Goal: Communication & Community: Connect with others

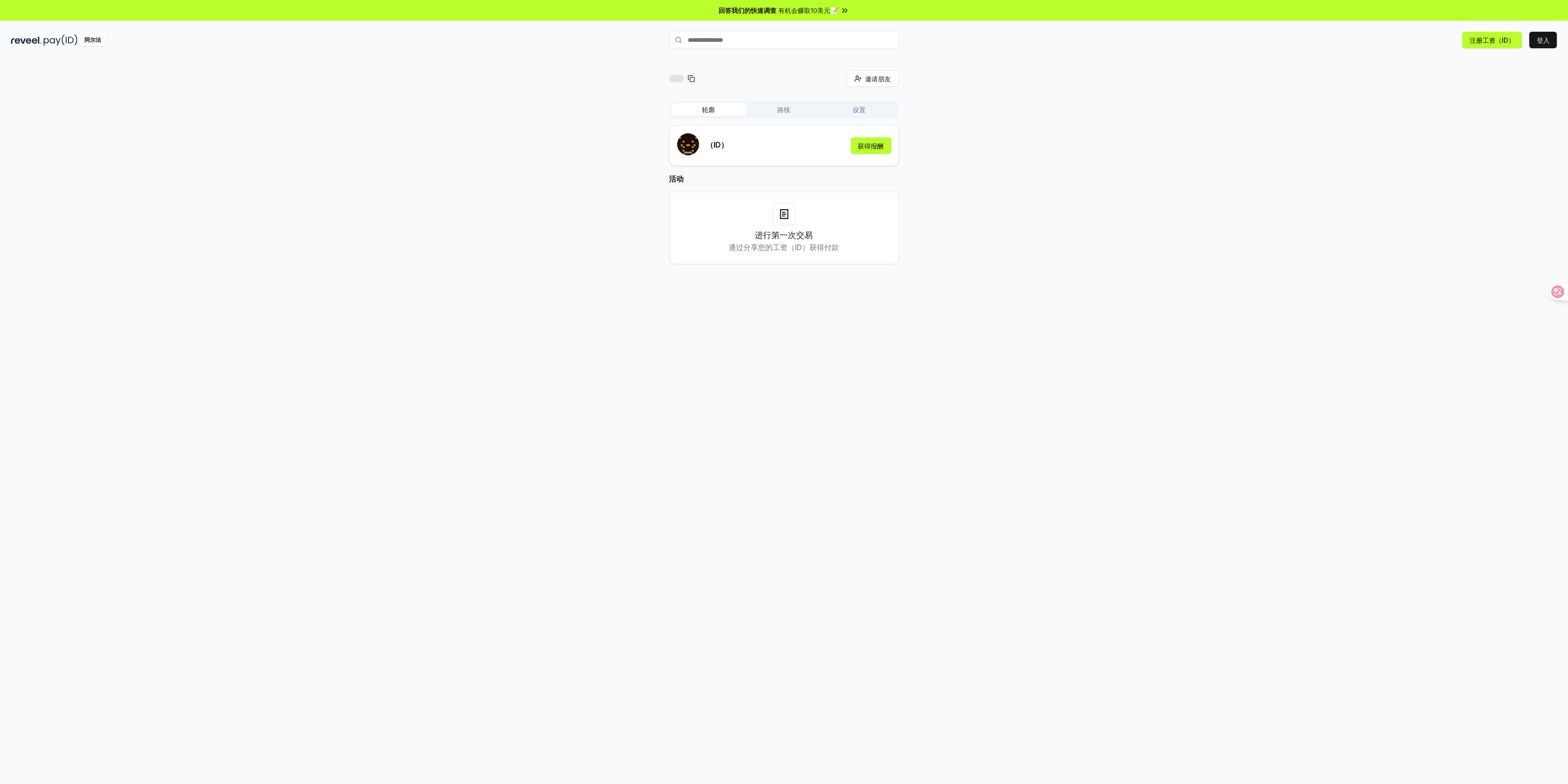
click at [461, 278] on div "邀请朋友 邀请 轮廓 路线 设置 （ID） 获得报酬 活动 进行第一次交易 通过分享您的工资（ID）获得付款" at bounding box center [784, 174] width 1546 height 209
click at [458, 237] on div "邀请朋友 邀请 轮廓 路线 设置 （ID） 获得报酬 活动 进行第一次交易 通过分享您的工资（ID）获得付款" at bounding box center [784, 174] width 1546 height 209
click at [473, 193] on div "邀请朋友 邀请 轮廓 路线 设置 （ID） 获得报酬 活动 进行第一次交易 通过分享您的工资（ID）获得付款" at bounding box center [784, 174] width 1546 height 209
click at [457, 256] on div "邀请朋友 邀请 轮廓 路线 设置 （ID） 获得报酬 活动 进行第一次交易 通过分享您的工资（ID）获得付款" at bounding box center [784, 174] width 1546 height 209
click at [456, 289] on div "邀请朋友 邀请 轮廓 路线 设置 （ID） 获得报酬 活动 进行第一次交易 通过分享您的工资（ID）获得付款" at bounding box center [784, 431] width 1568 height 757
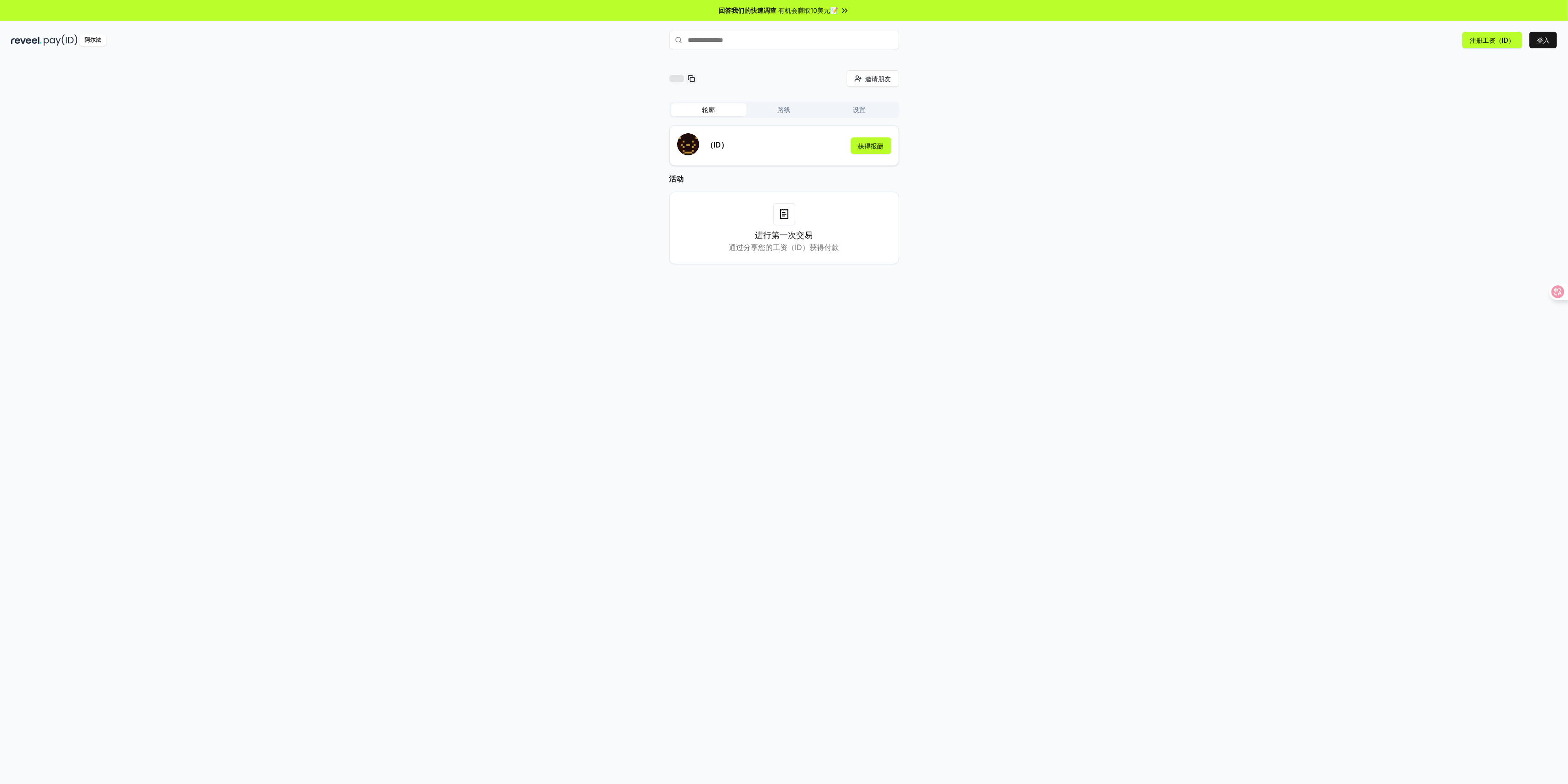
click at [1029, 162] on div "邀请朋友 邀请 轮廓 路线 设置 （ID） 获得报酬 活动 进行第一次交易 通过分享您的工资（ID）获得付款" at bounding box center [784, 174] width 1546 height 209
click at [875, 78] on font "邀请朋友" at bounding box center [878, 79] width 26 height 8
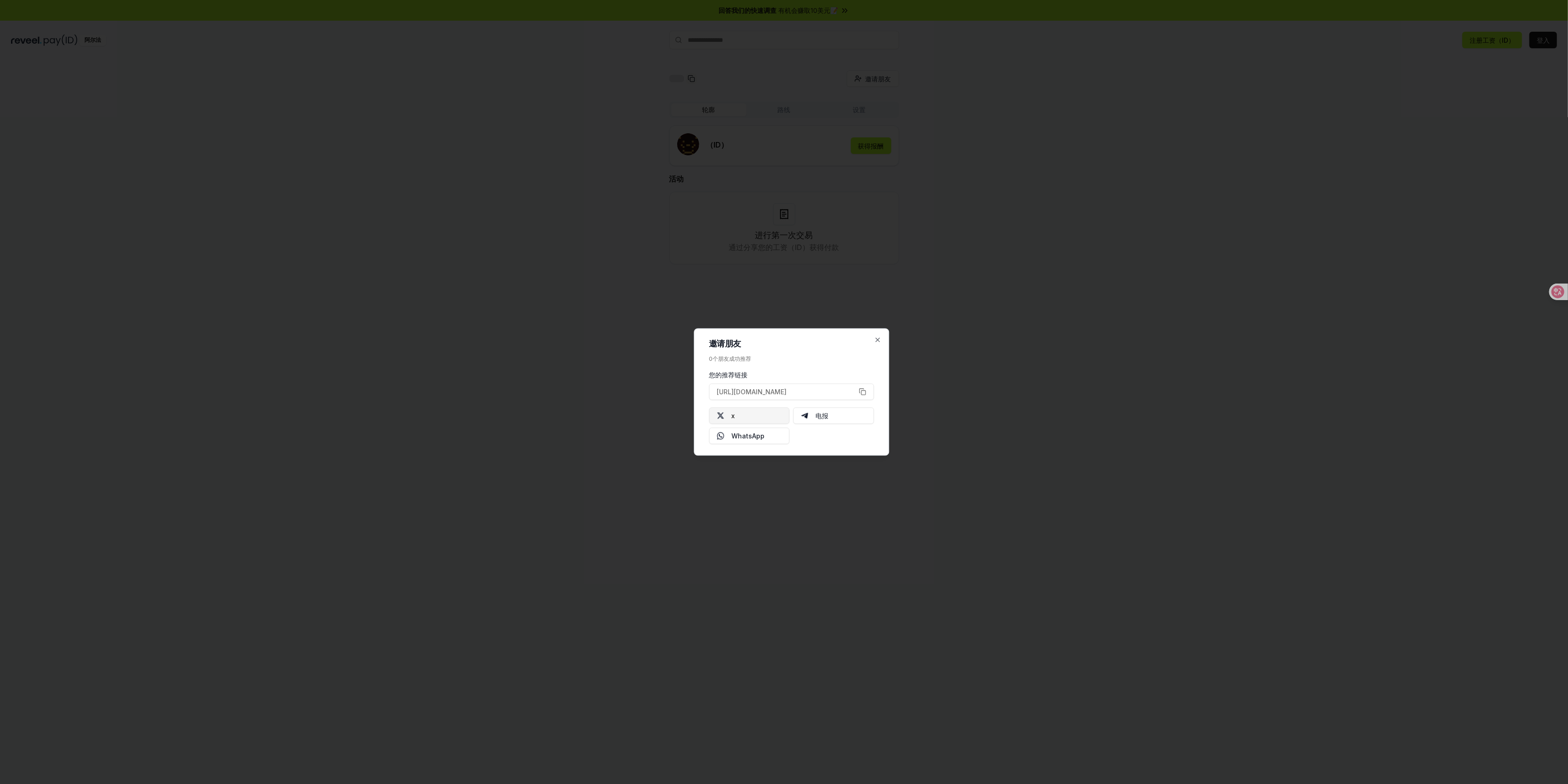
click at [727, 417] on button "x" at bounding box center [749, 416] width 81 height 16
